Goal: Transaction & Acquisition: Purchase product/service

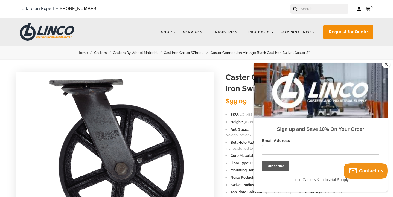
click at [384, 63] on button "Close" at bounding box center [386, 64] width 8 height 8
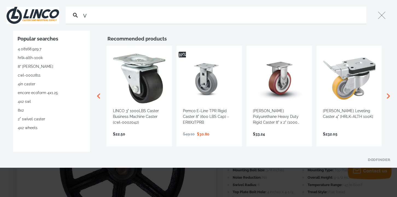
type input "v"
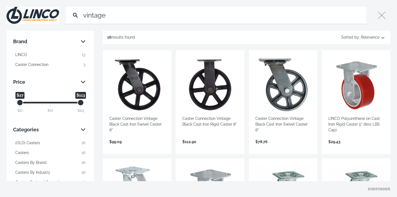
type input "vintage"
click at [216, 147] on link "View more →" at bounding box center [209, 147] width 55 height 0
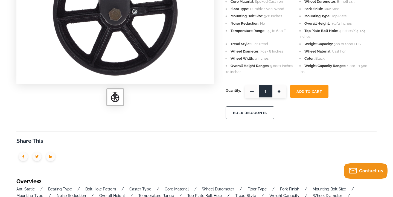
scroll to position [164, 0]
